Goal: Information Seeking & Learning: Understand process/instructions

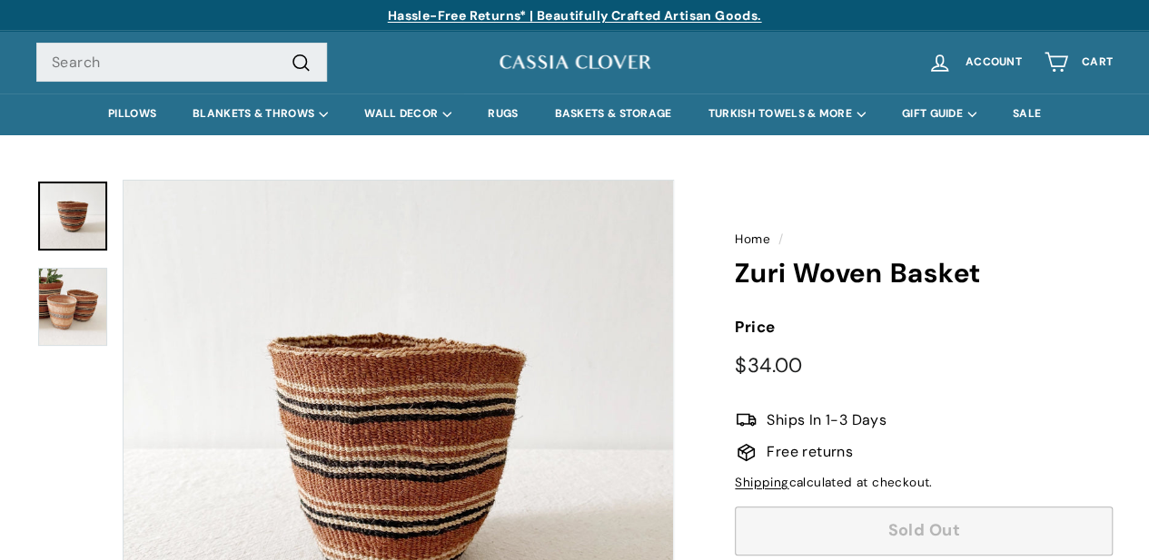
drag, startPoint x: 737, startPoint y: 321, endPoint x: 741, endPoint y: 339, distance: 17.6
click at [741, 339] on label "Price" at bounding box center [924, 327] width 378 height 25
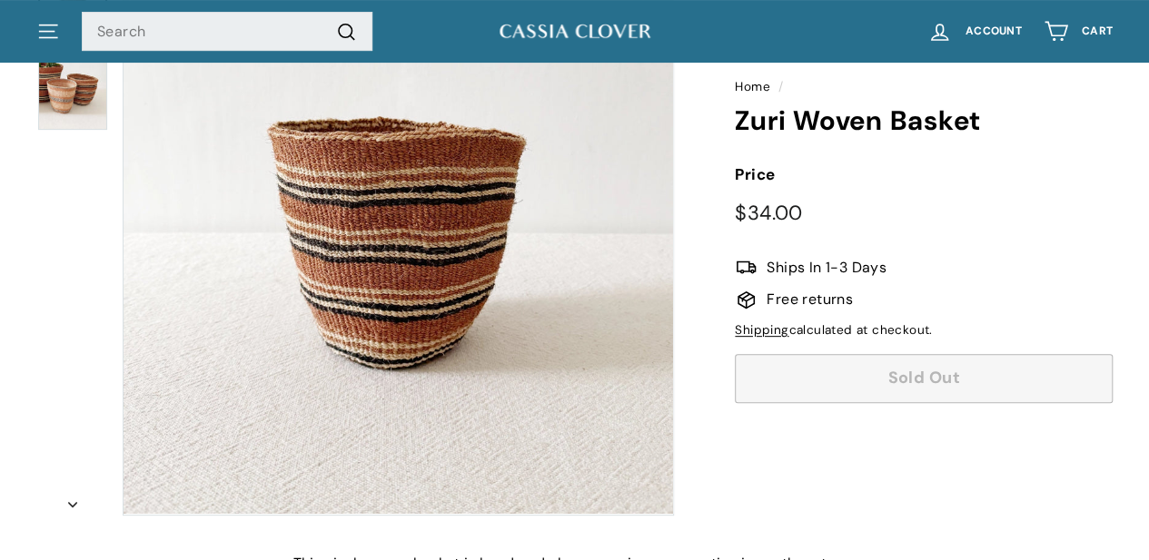
scroll to position [214, 0]
click at [761, 332] on link "Shipping" at bounding box center [762, 329] width 54 height 15
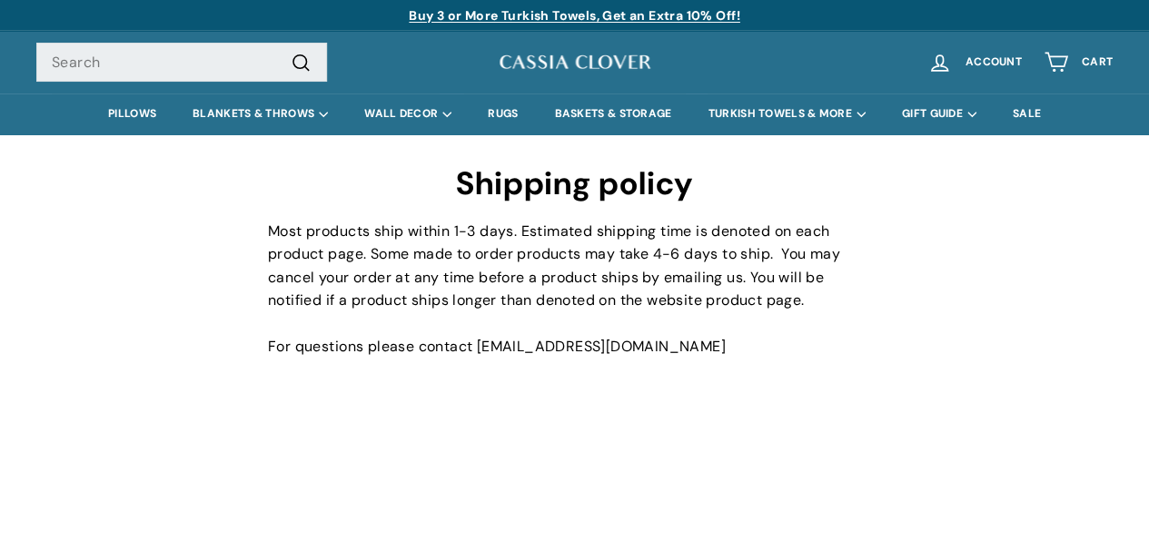
drag, startPoint x: 1017, startPoint y: 360, endPoint x: 1129, endPoint y: 276, distance: 140.0
click at [1129, 276] on main "Shipping policy Most products ship within 1-3 days. Estimated shipping time is …" at bounding box center [574, 452] width 1149 height 636
